Goal: Check status: Check status

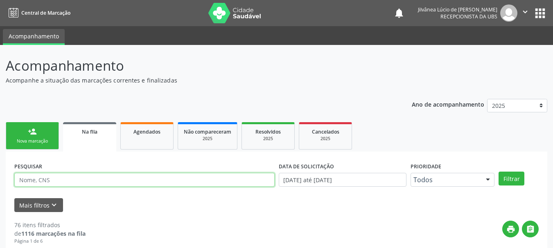
click at [105, 173] on input "text" at bounding box center [144, 180] width 260 height 14
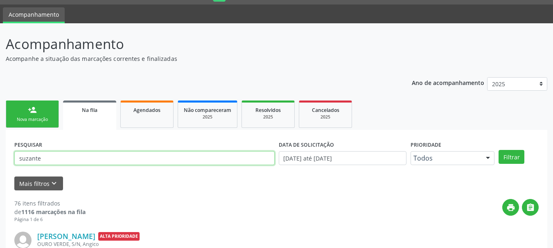
click at [498, 150] on button "Filtrar" at bounding box center [511, 157] width 26 height 14
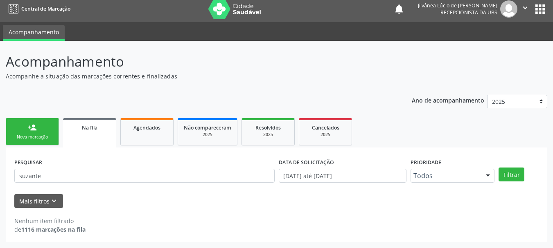
scroll to position [4, 0]
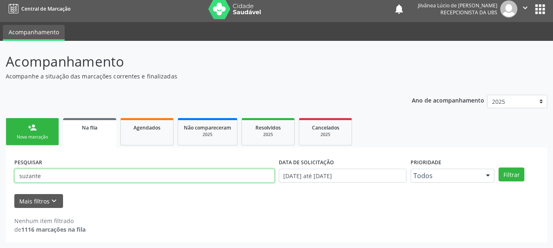
click at [36, 176] on input "suzante" at bounding box center [144, 176] width 260 height 14
click at [498, 168] on button "Filtrar" at bounding box center [511, 175] width 26 height 14
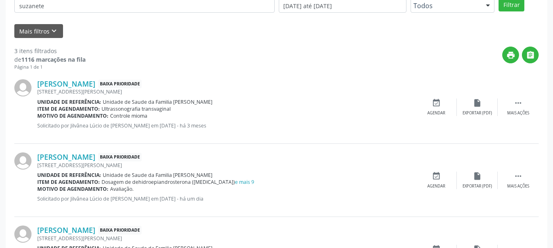
scroll to position [108, 0]
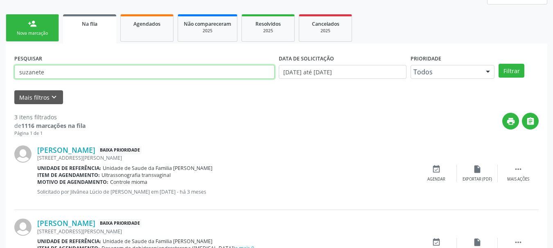
drag, startPoint x: 58, startPoint y: 69, endPoint x: 0, endPoint y: 67, distance: 57.7
click at [0, 67] on div "Acompanhamento Acompanhe a situação das marcações correntes e finalizadas Relat…" at bounding box center [276, 154] width 553 height 434
type input "guilhermina"
click at [498, 64] on button "Filtrar" at bounding box center [511, 71] width 26 height 14
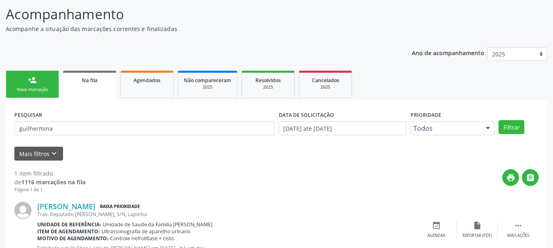
scroll to position [84, 0]
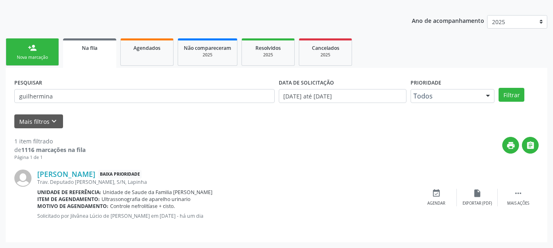
click at [23, 68] on div "PESQUISAR guilhermina DATA DE SOLICITAÇÃO [DATE] até [DATE] Prioridade Todos To…" at bounding box center [276, 155] width 541 height 175
click at [33, 54] on link "person_add Nova marcação" at bounding box center [32, 51] width 53 height 27
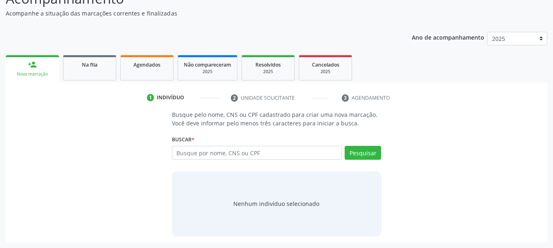
scroll to position [67, 0]
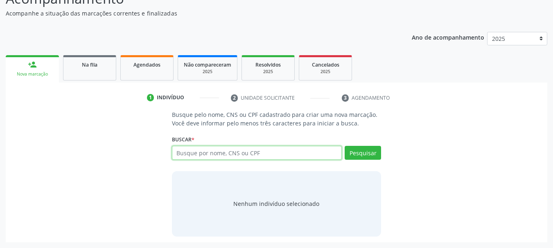
click at [239, 154] on input "text" at bounding box center [257, 153] width 170 height 14
paste input "[PERSON_NAME]"
type input "[PERSON_NAME]"
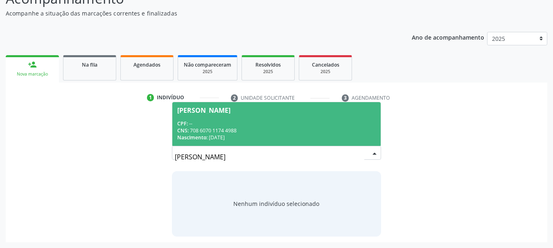
click at [250, 132] on div "CNS: 708 6070 1174 4988" at bounding box center [276, 130] width 199 height 7
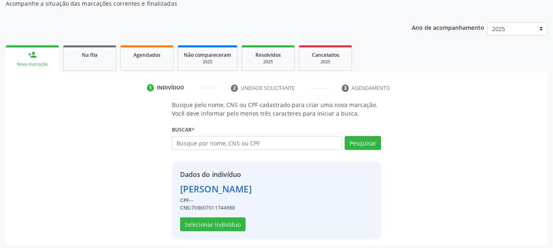
scroll to position [80, 0]
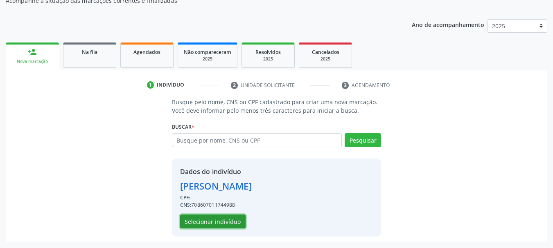
click at [232, 219] on button "Selecionar indivíduo" at bounding box center [212, 222] width 65 height 14
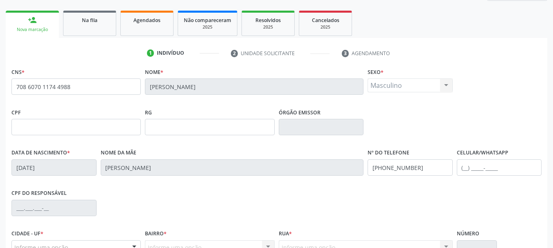
scroll to position [32, 0]
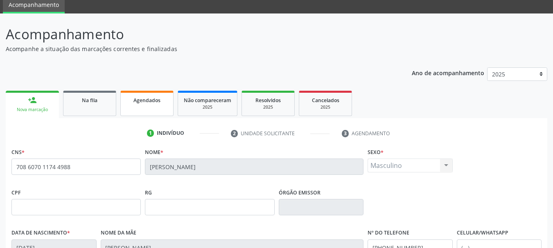
click at [142, 101] on span "Agendados" at bounding box center [146, 100] width 27 height 7
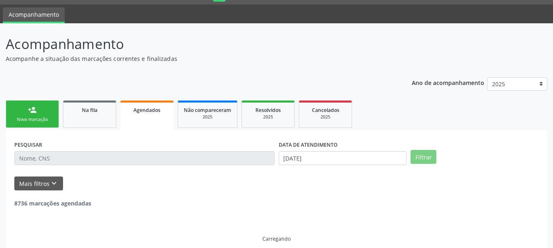
click at [218, 161] on input "text" at bounding box center [144, 158] width 260 height 14
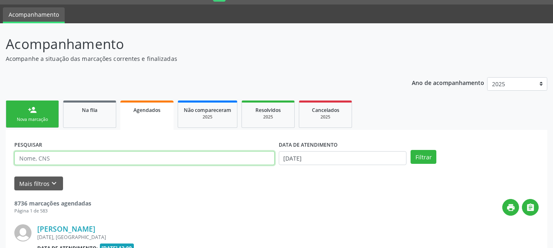
click at [218, 161] on input "text" at bounding box center [144, 158] width 260 height 14
paste input "[PERSON_NAME]"
type input "[PERSON_NAME]"
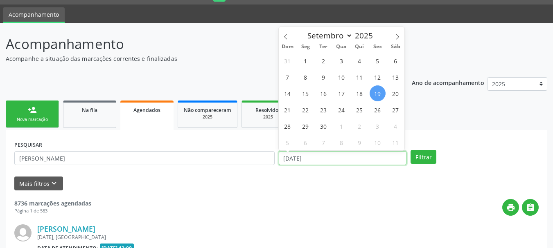
click at [317, 162] on input "[DATE]" at bounding box center [343, 158] width 128 height 14
click at [347, 109] on span "24" at bounding box center [341, 110] width 16 height 16
type input "[DATE]"
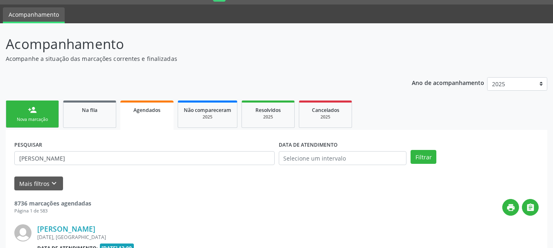
click at [438, 124] on ul "person_add Nova marcação Na fila Agendados Não compareceram 2025 Resolvidos 202…" at bounding box center [276, 115] width 541 height 32
click at [427, 156] on button "Filtrar" at bounding box center [423, 157] width 26 height 14
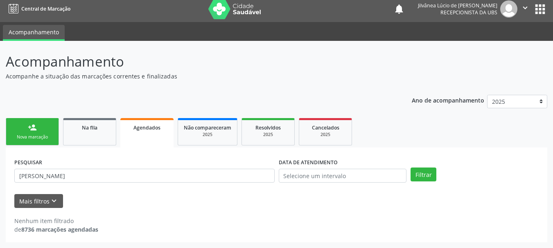
scroll to position [4, 0]
click at [96, 132] on link "Na fila" at bounding box center [89, 131] width 53 height 27
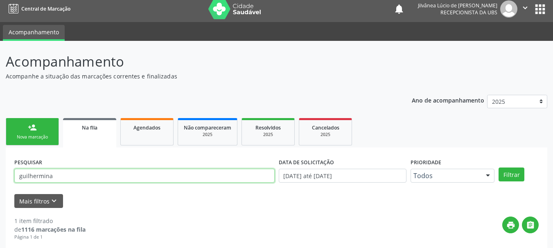
click at [110, 178] on input "guilhermina" at bounding box center [144, 176] width 260 height 14
drag, startPoint x: 110, startPoint y: 178, endPoint x: 0, endPoint y: 194, distance: 111.2
click at [0, 194] on div "Acompanhamento Acompanhe a situação das marcações correntes e finalizadas Relat…" at bounding box center [276, 184] width 553 height 287
paste input "[PERSON_NAME]"
click at [498, 168] on button "Filtrar" at bounding box center [511, 175] width 26 height 14
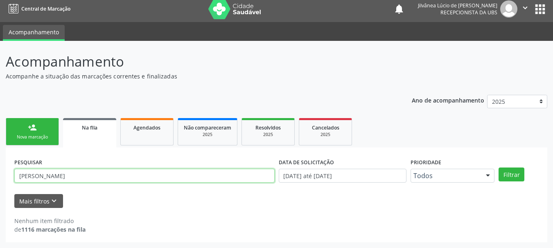
click at [58, 173] on input "[PERSON_NAME]" at bounding box center [144, 176] width 260 height 14
type input "[PERSON_NAME]"
click at [498, 168] on button "Filtrar" at bounding box center [511, 175] width 26 height 14
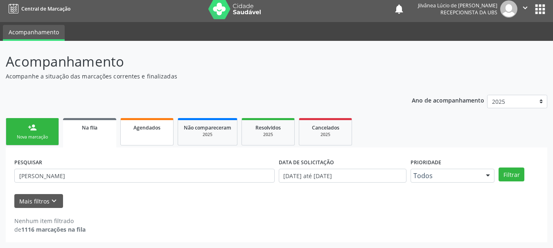
click at [135, 130] on span "Agendados" at bounding box center [146, 127] width 27 height 7
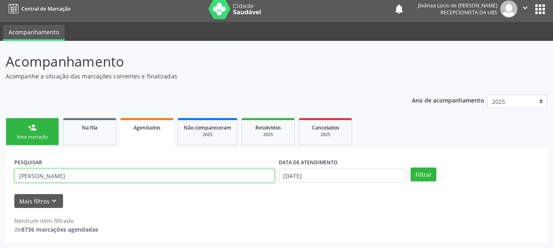
click at [60, 176] on input "[PERSON_NAME]" at bounding box center [144, 176] width 260 height 14
type input "[PERSON_NAME]"
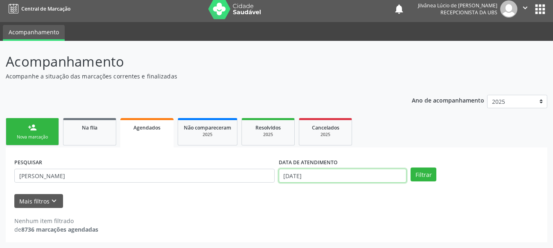
click at [284, 182] on input "[DATE]" at bounding box center [343, 176] width 128 height 14
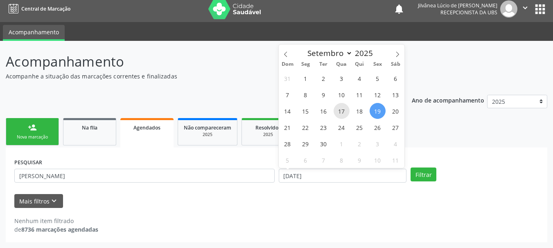
click at [342, 113] on span "17" at bounding box center [341, 111] width 16 height 16
type input "[DATE]"
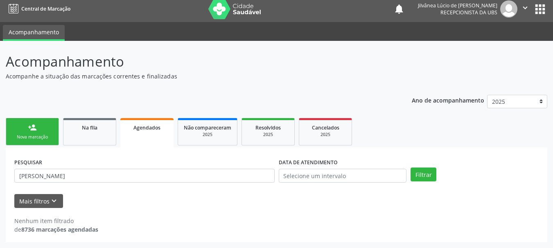
click at [446, 155] on div "PESQUISAR [PERSON_NAME] DATA DE ATENDIMENTO Filtrar UNIDADE EXECUTANTE Selecion…" at bounding box center [276, 195] width 541 height 95
click at [416, 171] on button "Filtrar" at bounding box center [423, 175] width 26 height 14
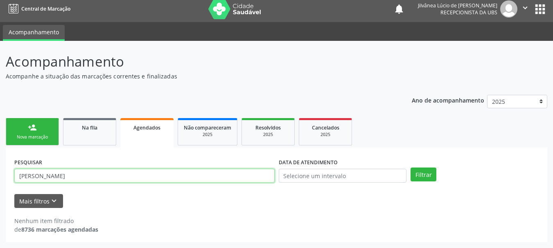
drag, startPoint x: 40, startPoint y: 176, endPoint x: 203, endPoint y: 186, distance: 163.6
click at [203, 186] on div "PESQUISAR [PERSON_NAME]" at bounding box center [144, 172] width 264 height 32
click at [410, 168] on button "Filtrar" at bounding box center [423, 175] width 26 height 14
drag, startPoint x: 73, startPoint y: 176, endPoint x: 0, endPoint y: 176, distance: 72.8
click at [0, 176] on div "Acompanhamento Acompanhe a situação das marcações correntes e finalizadas Relat…" at bounding box center [276, 144] width 553 height 207
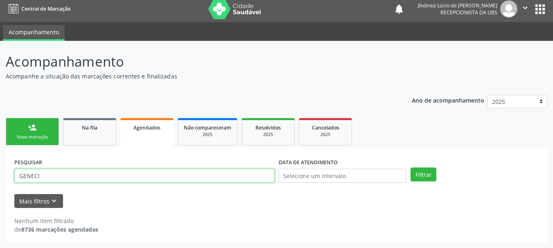
paste input "708607011744988"
click at [410, 168] on button "Filtrar" at bounding box center [423, 175] width 26 height 14
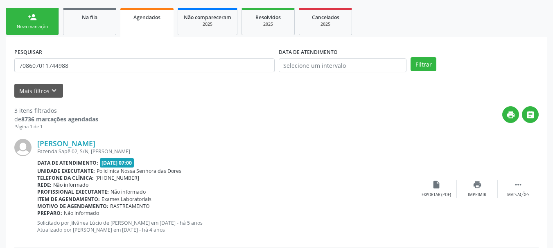
scroll to position [127, 0]
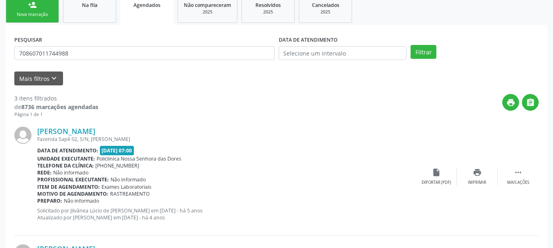
click at [65, 136] on div "Fazenda Sapê 02, S/N, [PERSON_NAME]" at bounding box center [226, 139] width 378 height 7
click at [67, 126] on div "[PERSON_NAME] Fazenda Sapê 02, S/N, [PERSON_NAME] Data de atendimento: [DATE] 0…" at bounding box center [276, 177] width 524 height 118
click at [67, 132] on link "[PERSON_NAME]" at bounding box center [66, 131] width 58 height 9
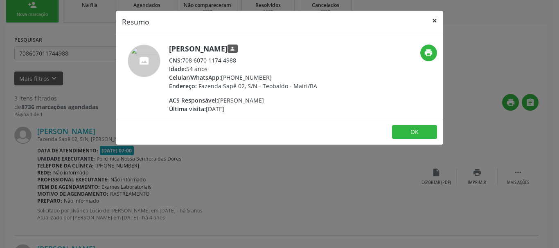
click at [433, 25] on button "×" at bounding box center [434, 21] width 16 height 20
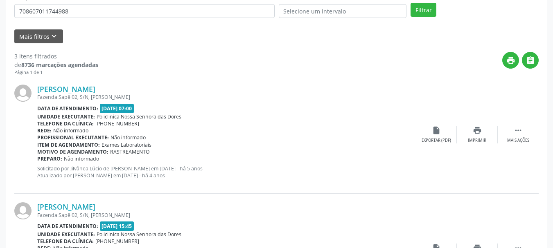
scroll to position [209, 0]
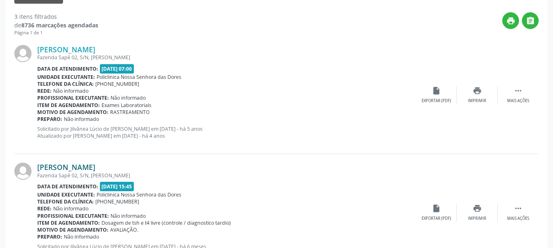
click at [71, 171] on link "[PERSON_NAME]" at bounding box center [66, 167] width 58 height 9
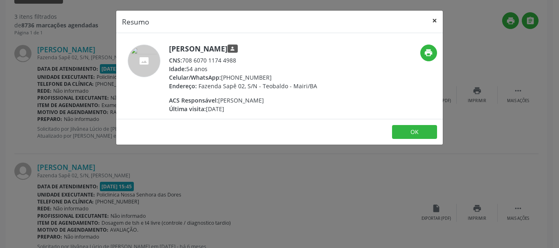
click at [437, 17] on button "×" at bounding box center [434, 21] width 16 height 20
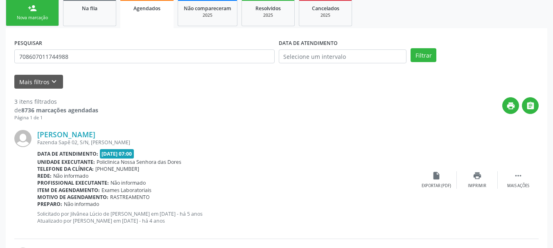
scroll to position [4, 0]
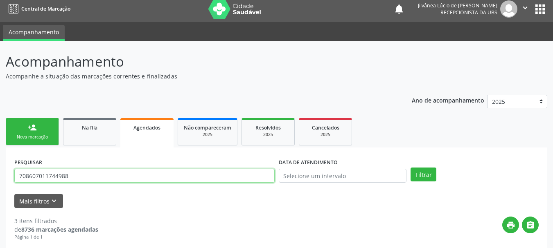
drag, startPoint x: 82, startPoint y: 172, endPoint x: 0, endPoint y: 166, distance: 82.1
paste input "[PERSON_NAME]"
click at [410, 168] on button "Filtrar" at bounding box center [423, 175] width 26 height 14
drag, startPoint x: 66, startPoint y: 177, endPoint x: 0, endPoint y: 179, distance: 65.9
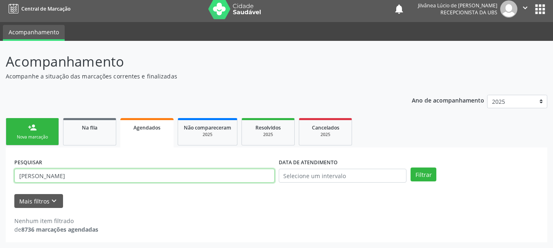
click at [0, 179] on div "Acompanhamento Acompanhe a situação das marcações correntes e finalizadas Relat…" at bounding box center [276, 144] width 553 height 207
paste input "SANTOS"
click at [410, 168] on button "Filtrar" at bounding box center [423, 175] width 26 height 14
drag, startPoint x: 111, startPoint y: 178, endPoint x: 0, endPoint y: 183, distance: 111.0
click at [0, 183] on div "Acompanhamento Acompanhe a situação das marcações correntes e finalizadas Relat…" at bounding box center [276, 144] width 553 height 207
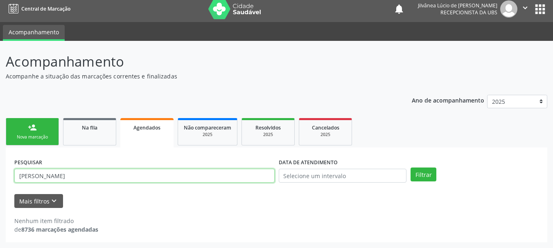
paste input "700006379922509"
click at [410, 168] on button "Filtrar" at bounding box center [423, 175] width 26 height 14
click at [0, 175] on div "Acompanhamento Acompanhe a situação das marcações correntes e finalizadas Relat…" at bounding box center [276, 144] width 553 height 207
paste input "085.006.725-10"
type input "085.006.725-10"
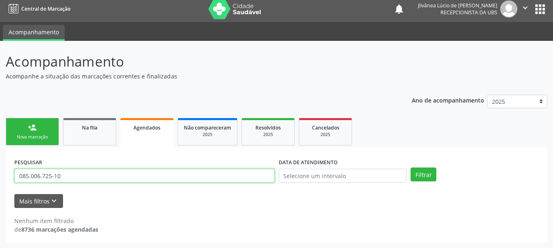
click at [410, 168] on button "Filtrar" at bounding box center [423, 175] width 26 height 14
